Goal: Find specific page/section: Find specific page/section

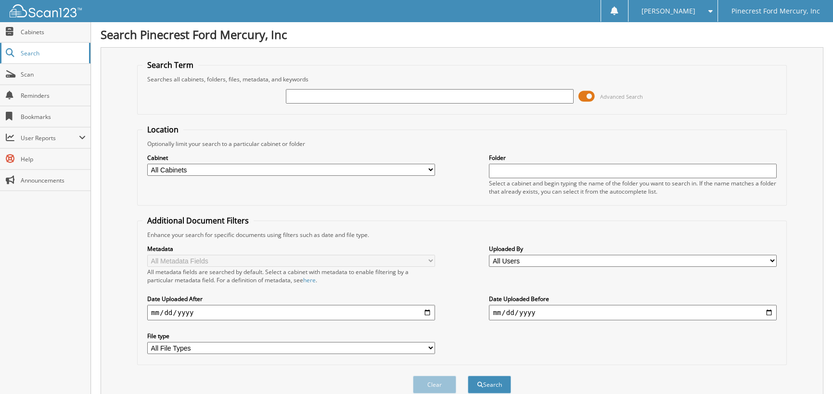
drag, startPoint x: 0, startPoint y: 0, endPoint x: 34, endPoint y: 51, distance: 61.0
click at [34, 51] on span "Search" at bounding box center [53, 53] width 64 height 8
drag, startPoint x: 592, startPoint y: 93, endPoint x: 586, endPoint y: 98, distance: 7.6
click at [592, 95] on span at bounding box center [586, 96] width 16 height 14
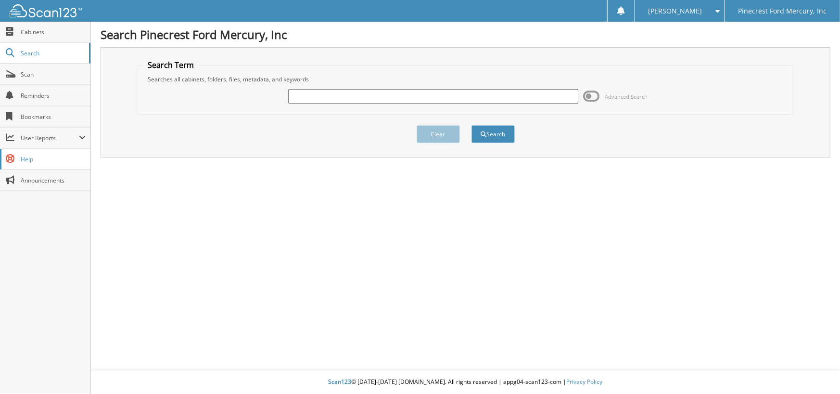
click at [35, 153] on link "Help" at bounding box center [45, 159] width 90 height 21
click at [29, 182] on span "Announcements" at bounding box center [53, 180] width 65 height 8
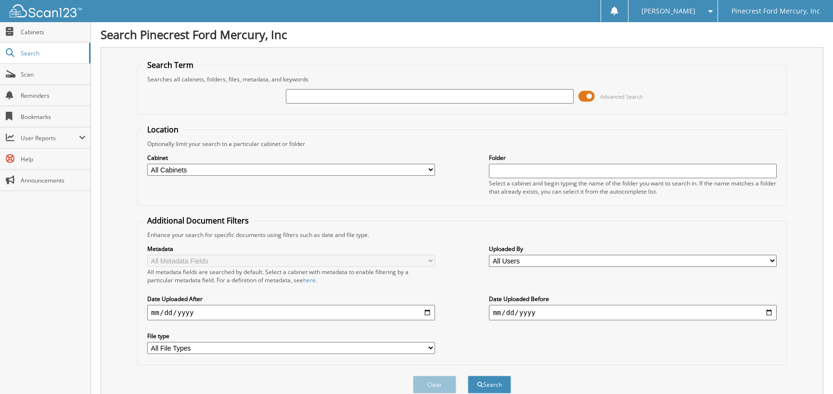
click at [589, 93] on span at bounding box center [586, 96] width 16 height 14
